Goal: Check status

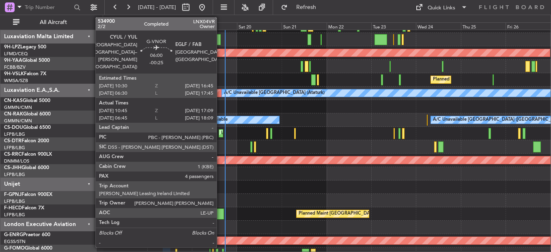
scroll to position [211, 0]
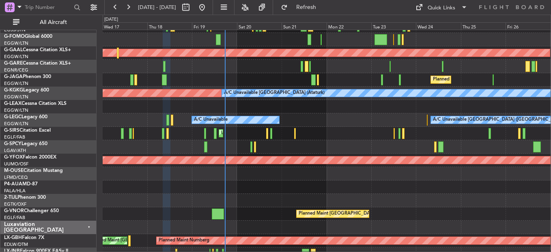
click at [389, 200] on div at bounding box center [327, 200] width 448 height 13
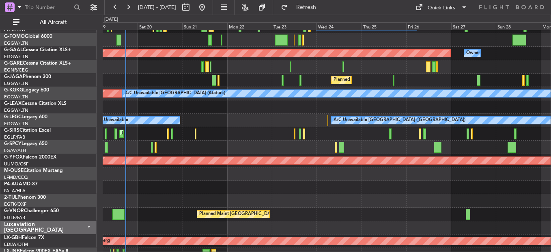
scroll to position [211, 0]
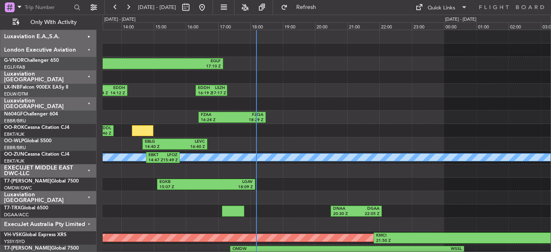
click at [336, 134] on div "LFMD 12:14 Z EDDL 13:46 Z EBKT 09:40 Z LFMD 11:25 Z" at bounding box center [327, 130] width 448 height 13
